Goal: Transaction & Acquisition: Purchase product/service

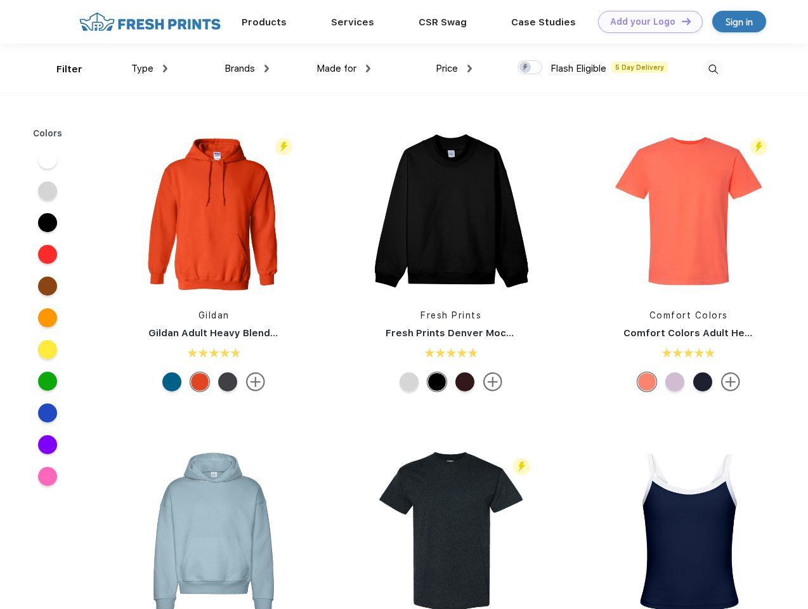
click at [646, 22] on link "Add your Logo Design Tool" at bounding box center [650, 22] width 105 height 22
click at [0, 0] on div "Design Tool" at bounding box center [0, 0] width 0 height 0
click at [680, 21] on link "Add your Logo Design Tool" at bounding box center [650, 22] width 105 height 22
click at [61, 69] on div "Filter" at bounding box center [69, 69] width 26 height 15
click at [150, 68] on span "Type" at bounding box center [142, 68] width 22 height 11
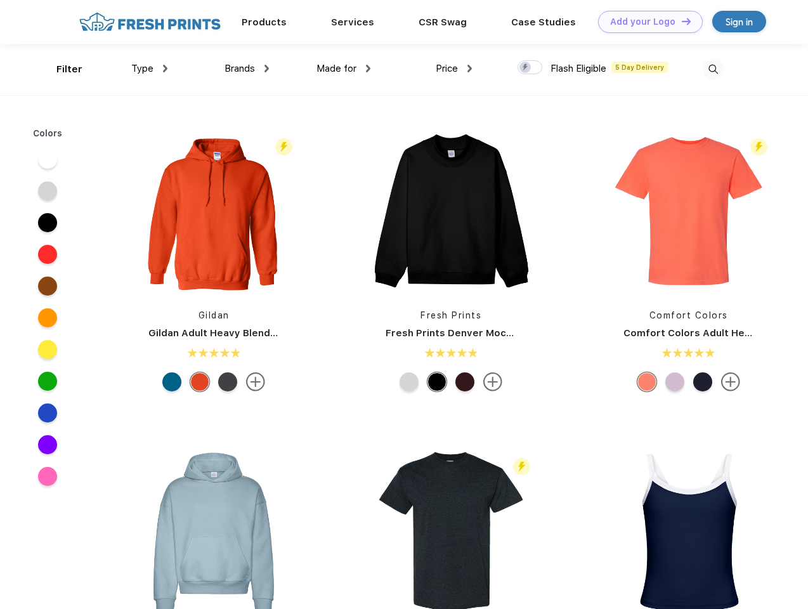
click at [247, 68] on span "Brands" at bounding box center [240, 68] width 30 height 11
click at [344, 68] on span "Made for" at bounding box center [336, 68] width 40 height 11
click at [454, 68] on span "Price" at bounding box center [447, 68] width 22 height 11
click at [530, 68] on div at bounding box center [530, 67] width 25 height 14
click at [526, 68] on input "checkbox" at bounding box center [522, 64] width 8 height 8
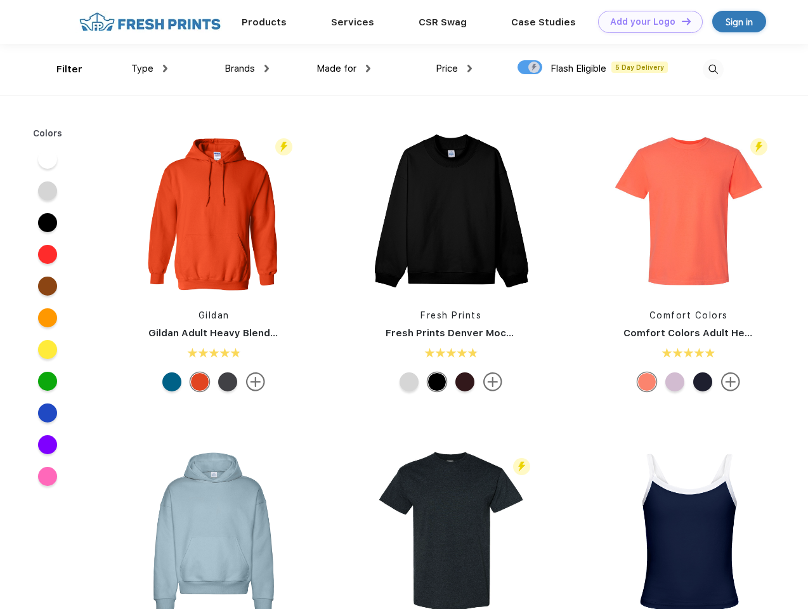
click at [713, 69] on img at bounding box center [713, 69] width 21 height 21
